Goal: Book appointment/travel/reservation

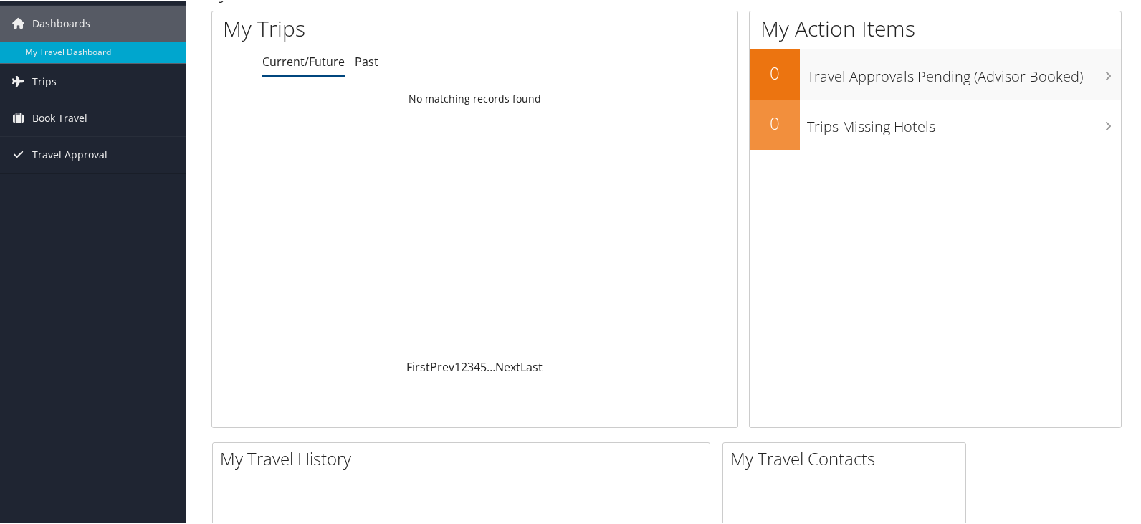
scroll to position [72, 0]
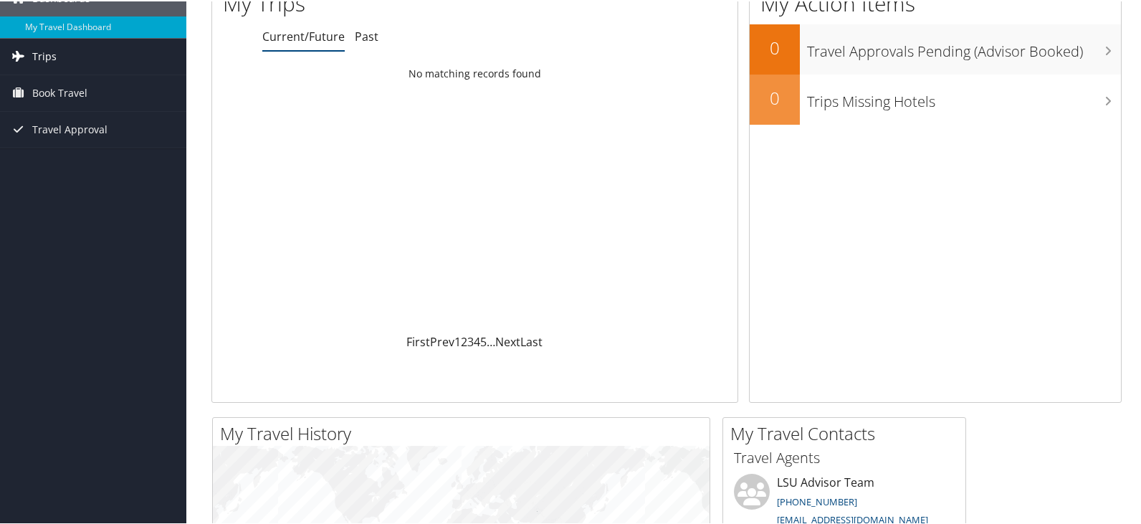
click at [52, 54] on span "Trips" at bounding box center [44, 55] width 24 height 36
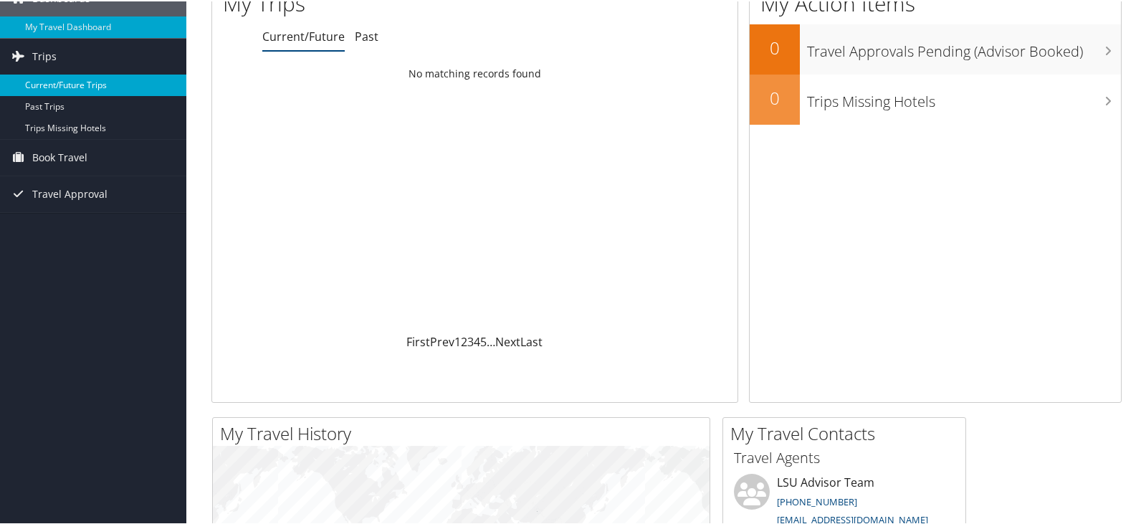
click at [98, 85] on link "Current/Future Trips" at bounding box center [93, 84] width 186 height 22
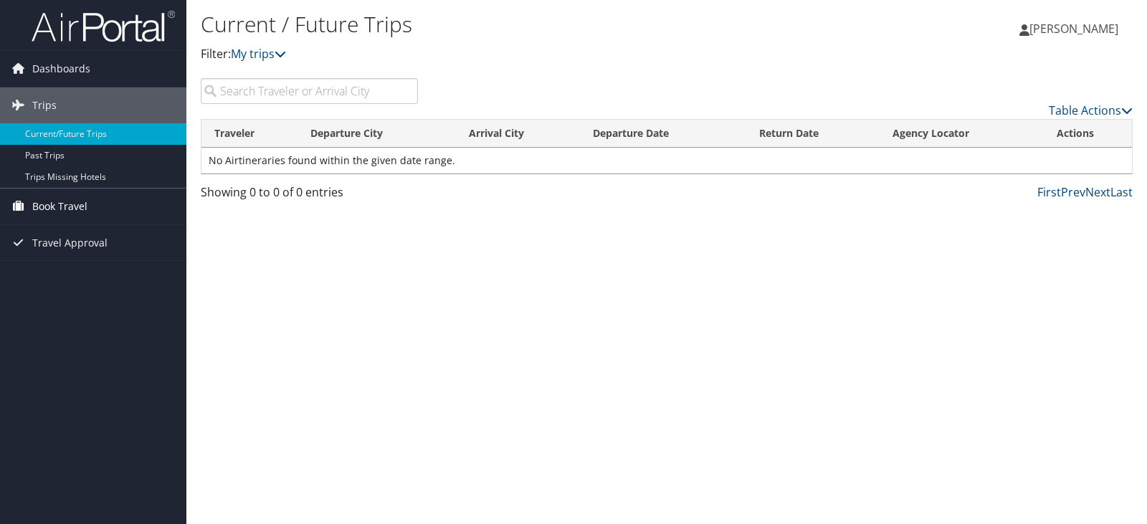
click at [87, 207] on span "Book Travel" at bounding box center [59, 207] width 55 height 36
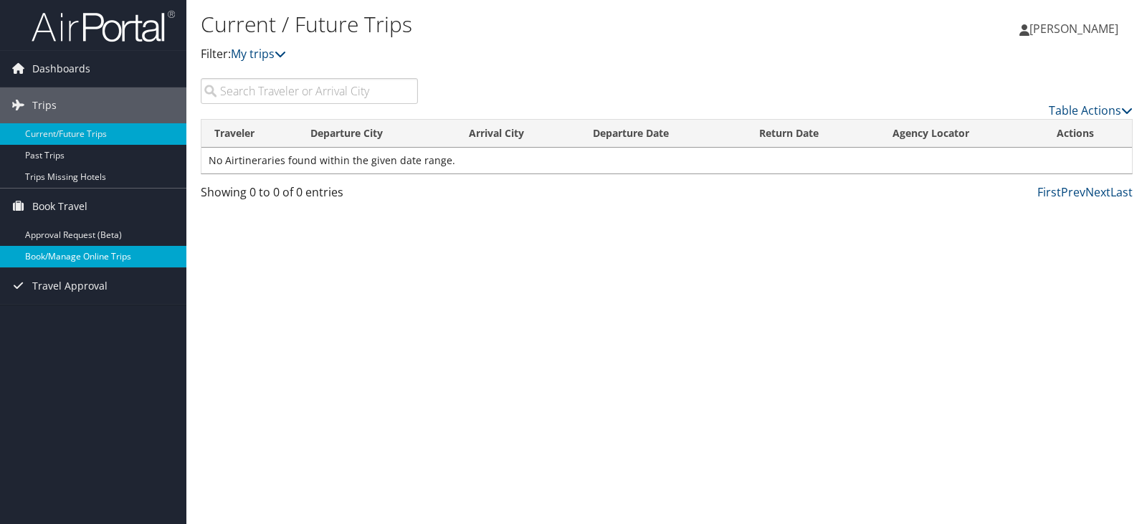
click at [75, 258] on link "Book/Manage Online Trips" at bounding box center [93, 257] width 186 height 22
